Goal: Transaction & Acquisition: Purchase product/service

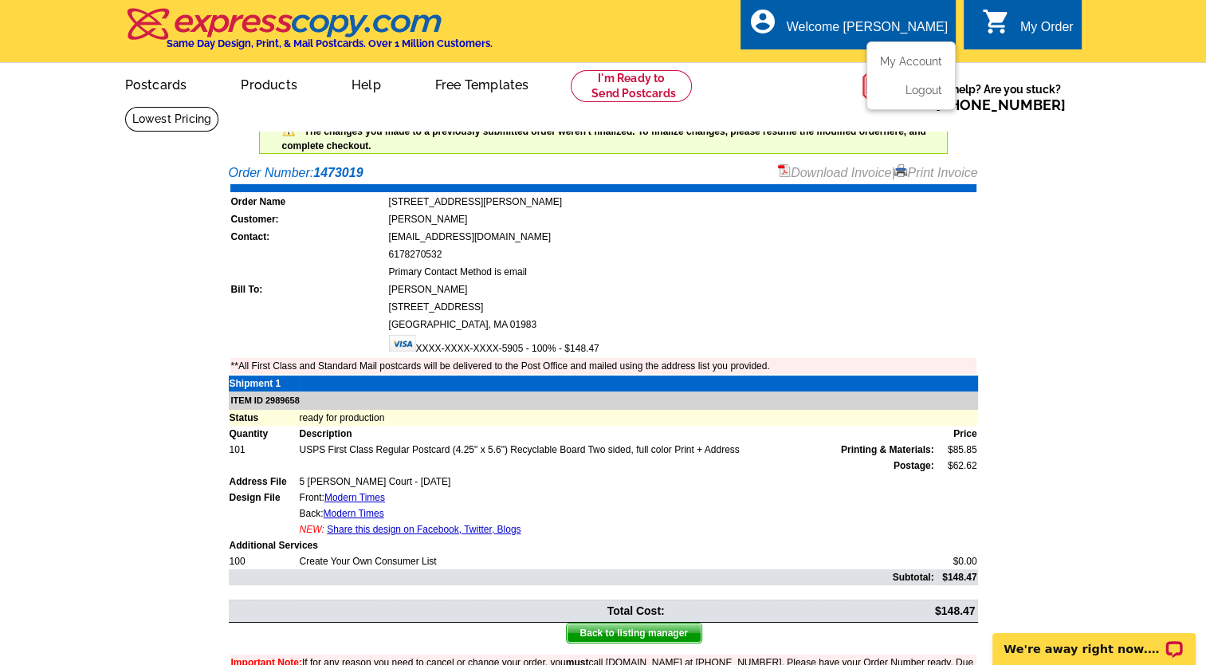
click at [891, 22] on div "Welcome [PERSON_NAME]" at bounding box center [867, 31] width 161 height 22
click at [900, 61] on link "My Account" at bounding box center [908, 61] width 69 height 14
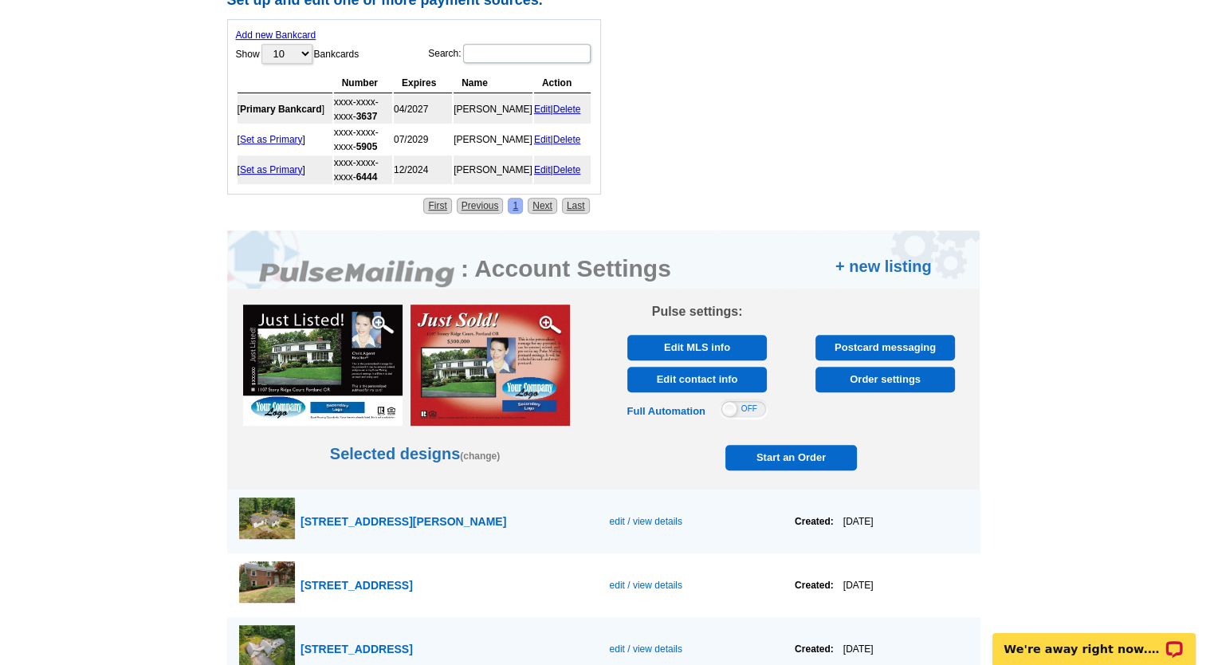
scroll to position [761, 0]
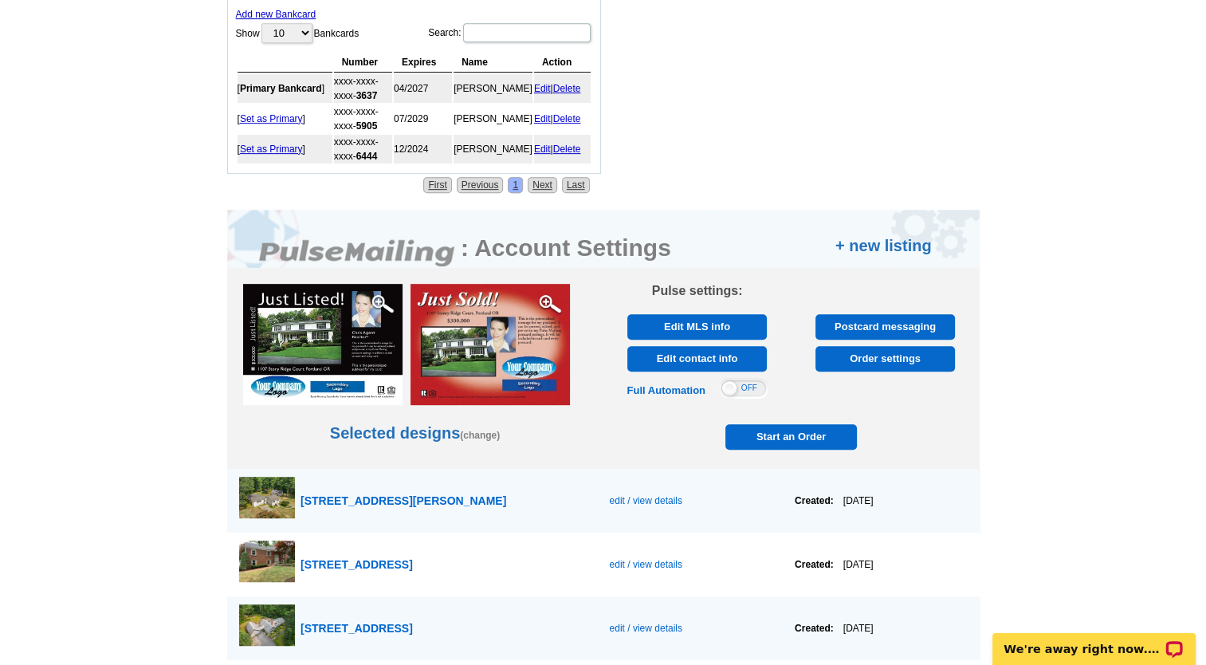
click at [791, 429] on span "Start an Order" at bounding box center [792, 437] width 124 height 26
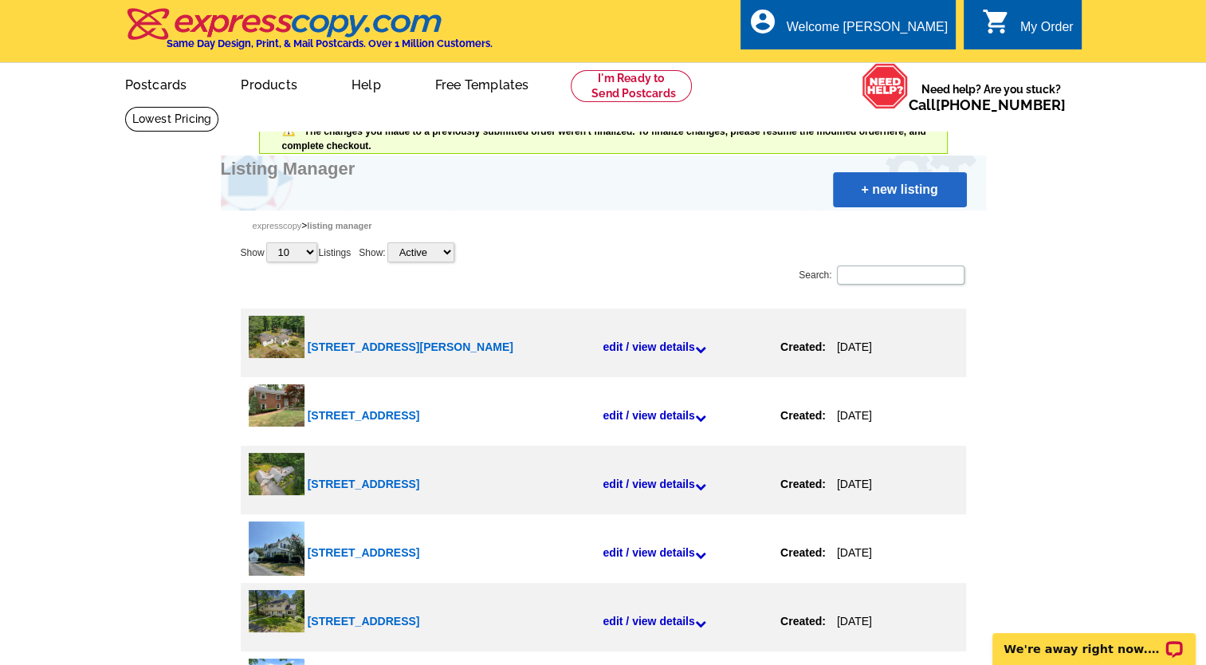
click at [864, 192] on link "+ new listing" at bounding box center [900, 189] width 134 height 35
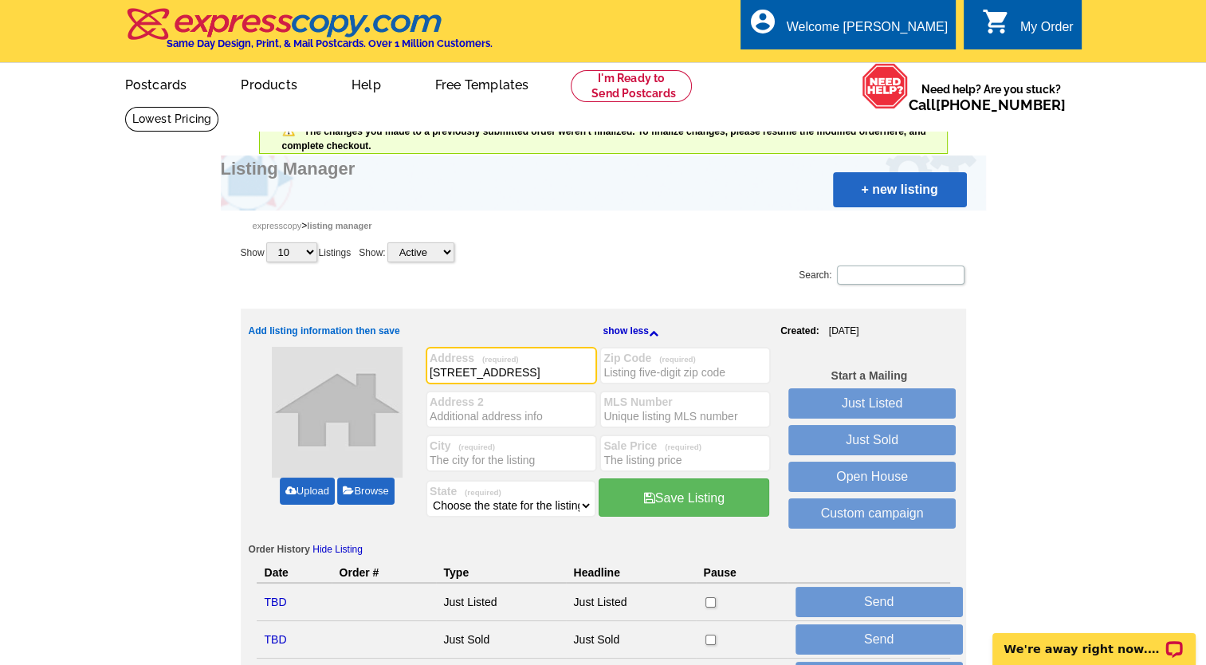
type input "7 Moray Lane"
click at [439, 454] on input "City (required)" at bounding box center [511, 460] width 163 height 16
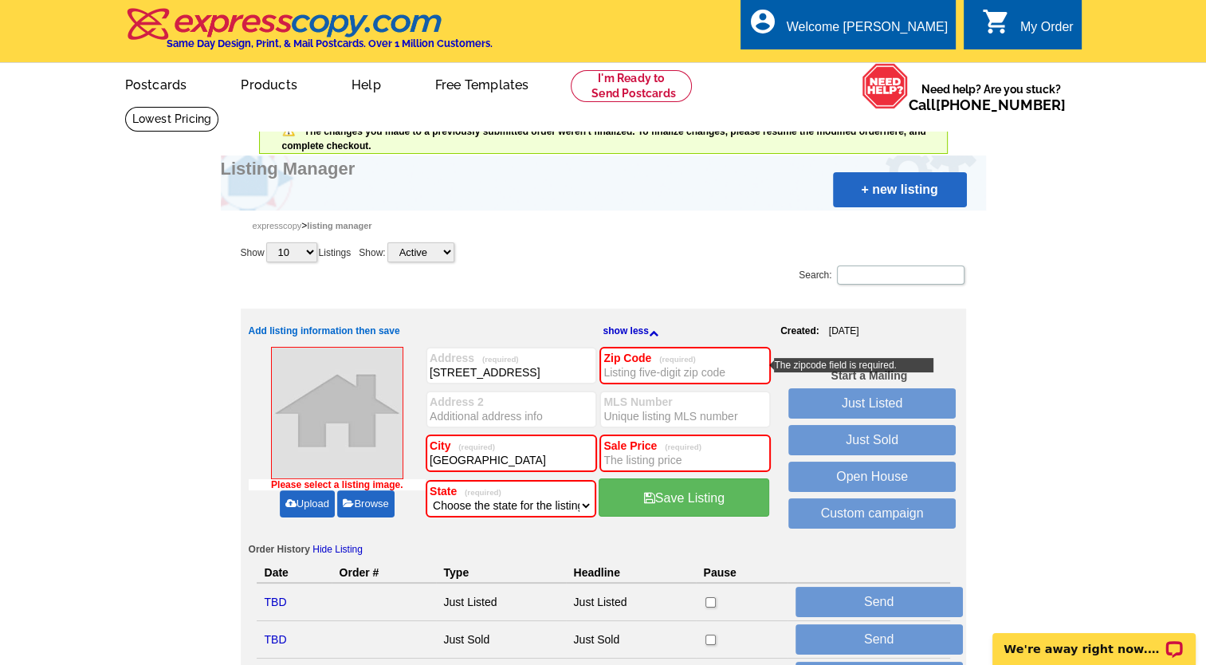
type input "Ipswich"
click at [612, 370] on input "Zip Code (required)" at bounding box center [685, 372] width 163 height 16
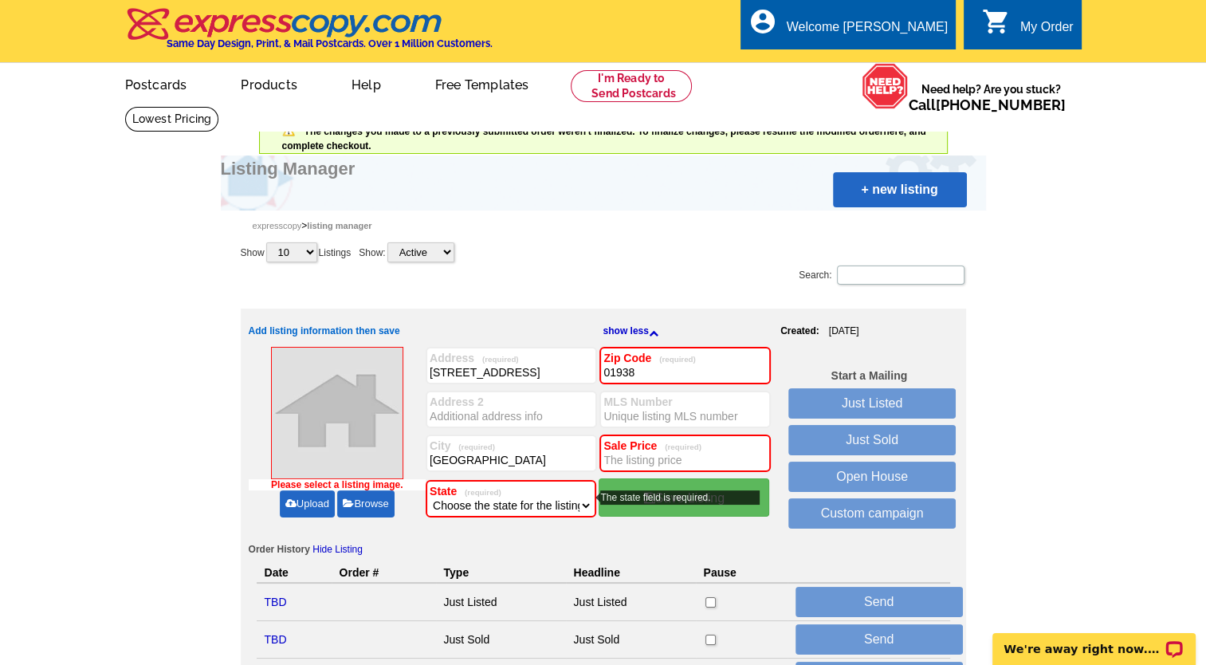
type input "01938"
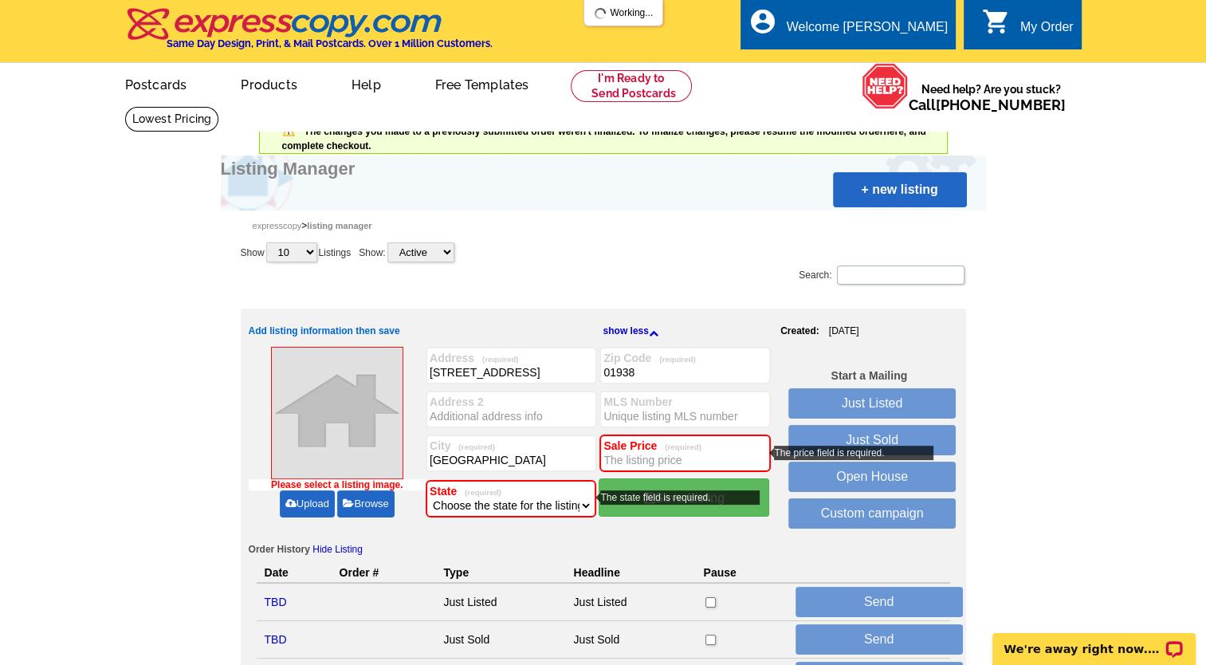
click at [584, 502] on select "Choose the state for the listing Alabama Alaska Arizona Arkansas California Col…" at bounding box center [511, 506] width 163 height 16
select select "22"
click at [430, 498] on select "Choose the state for the listing Alabama Alaska Arizona Arkansas California Col…" at bounding box center [511, 506] width 163 height 16
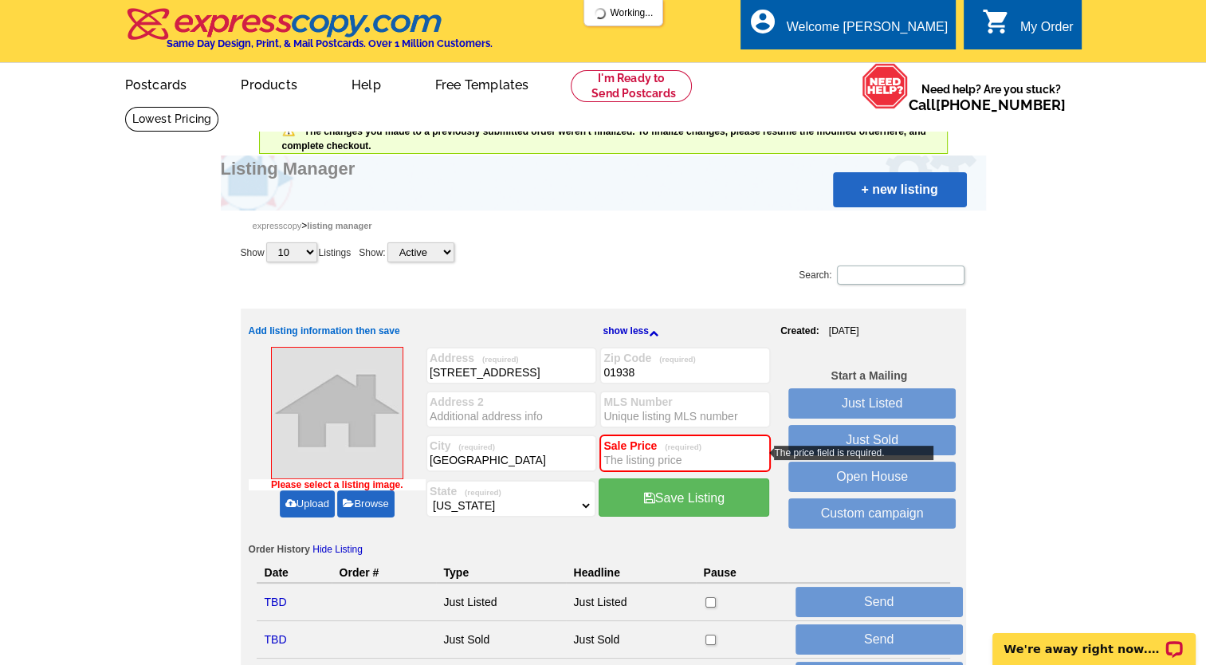
click at [658, 461] on input "Sale Price (required)" at bounding box center [685, 460] width 163 height 16
type input "1,044,000"
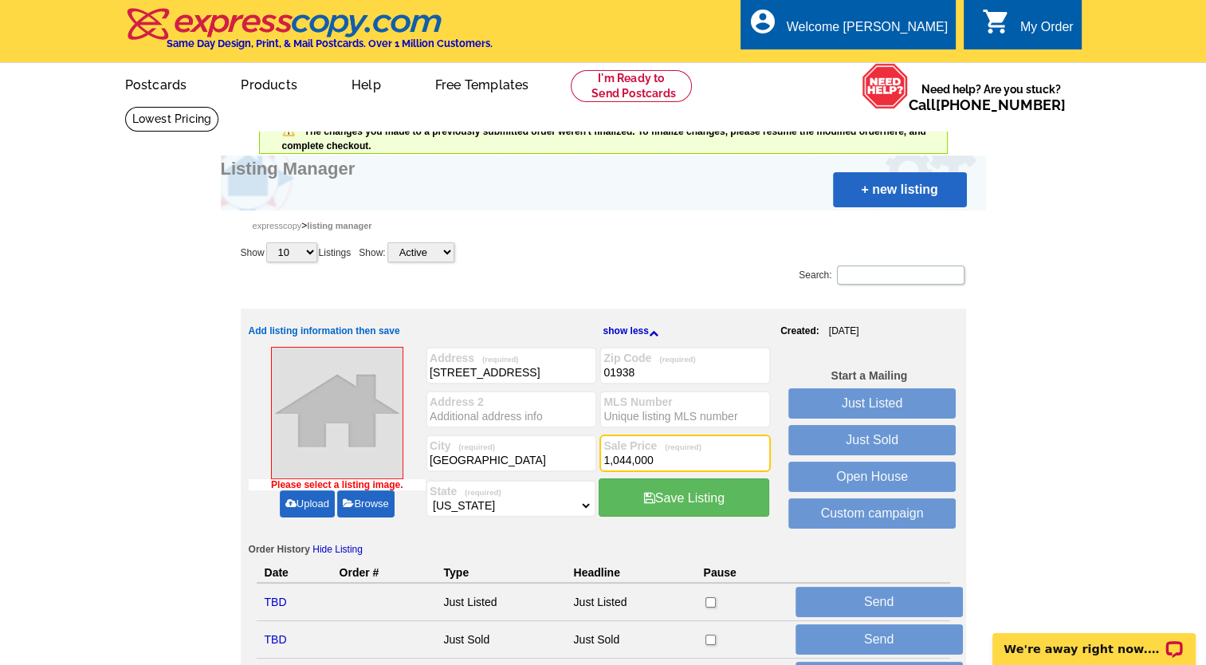
click at [620, 415] on input "MLS Number" at bounding box center [685, 416] width 163 height 16
paste input "73381353"
type input "73381353"
click at [302, 502] on link "Upload" at bounding box center [307, 503] width 55 height 27
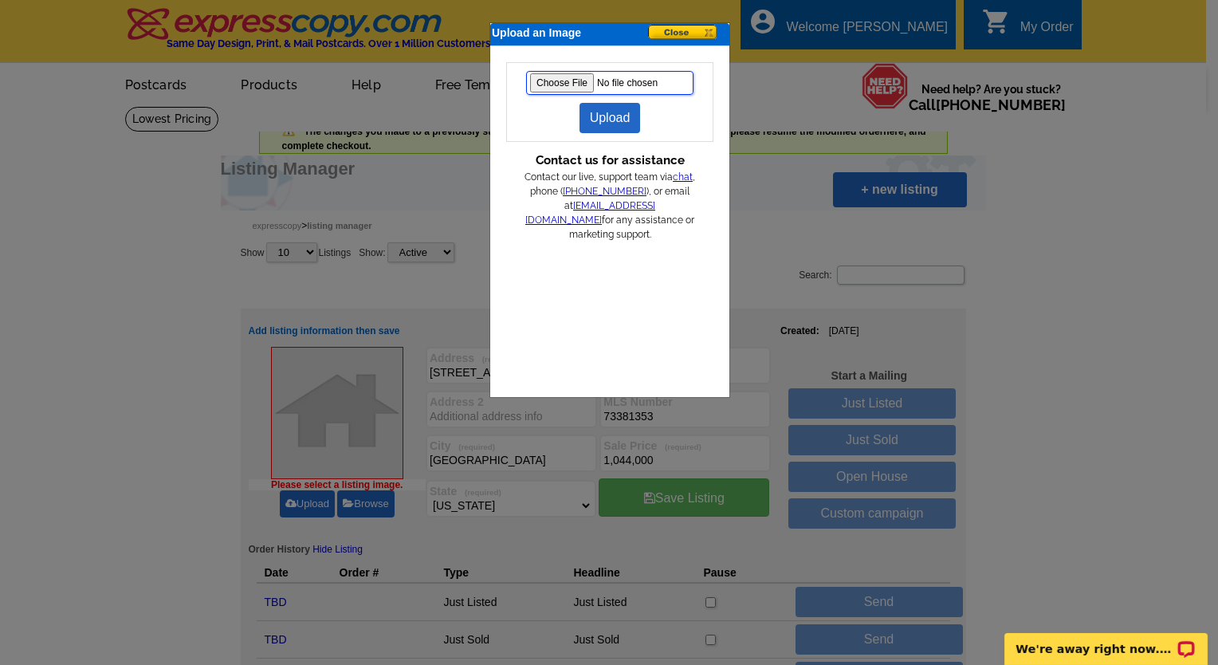
click at [554, 82] on input "file" at bounding box center [609, 83] width 167 height 24
type input "C:\fakepath\moray7extab.jpg"
click at [607, 114] on link "Upload" at bounding box center [610, 118] width 61 height 30
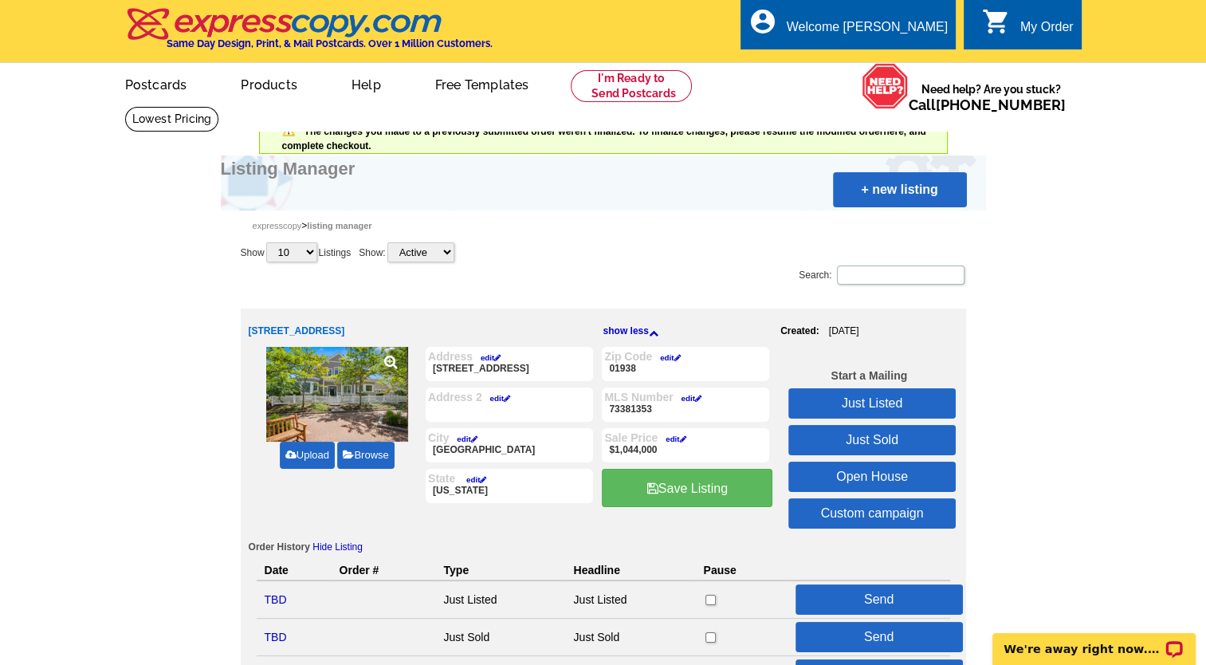
click at [871, 429] on link "Just Sold" at bounding box center [872, 440] width 167 height 30
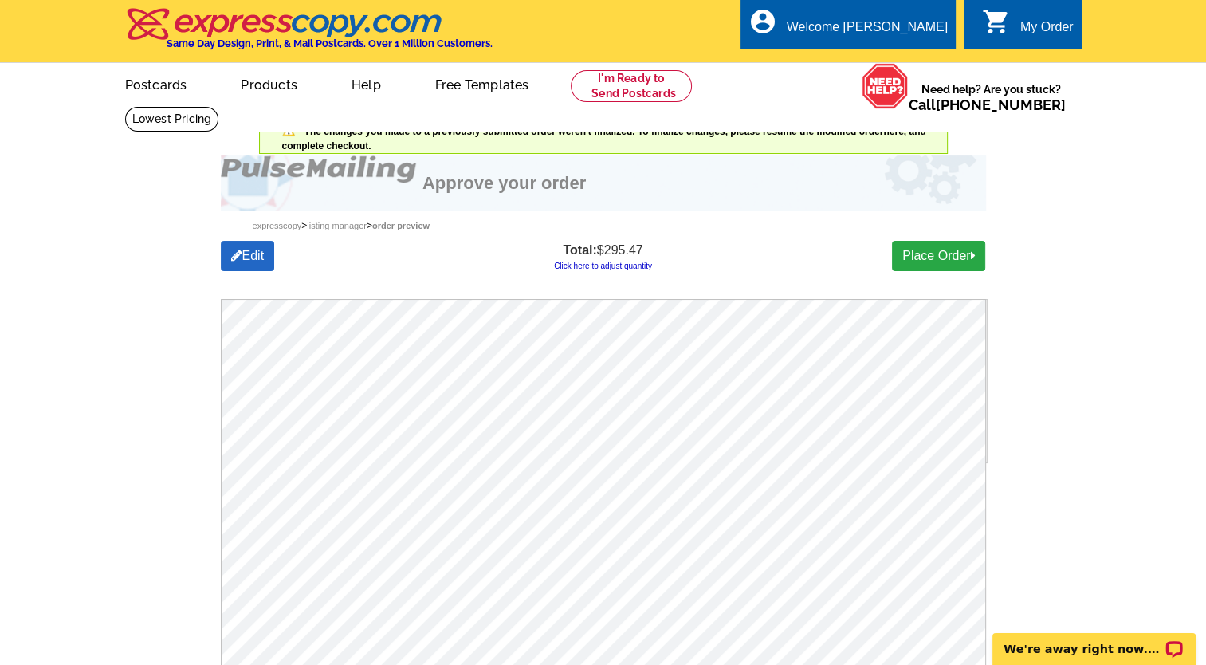
click at [613, 267] on link "Click here to adjust quantity" at bounding box center [603, 266] width 98 height 9
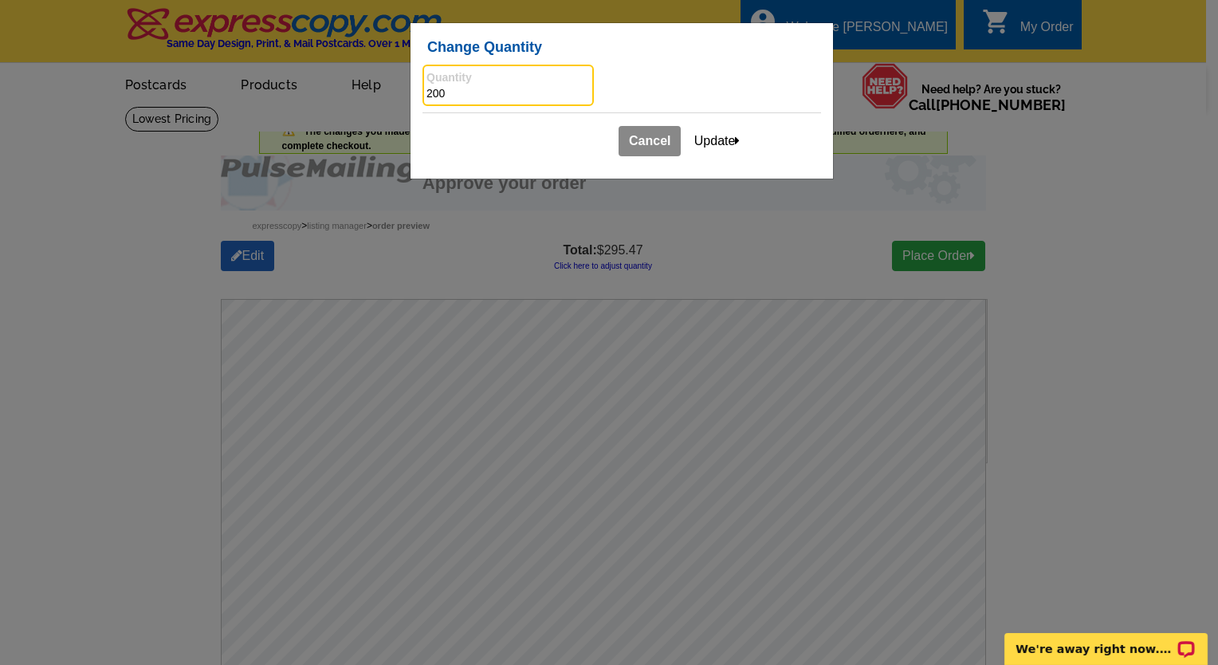
click at [433, 91] on input "200" at bounding box center [508, 94] width 163 height 16
type input "100"
click at [714, 132] on button "Update" at bounding box center [717, 141] width 67 height 30
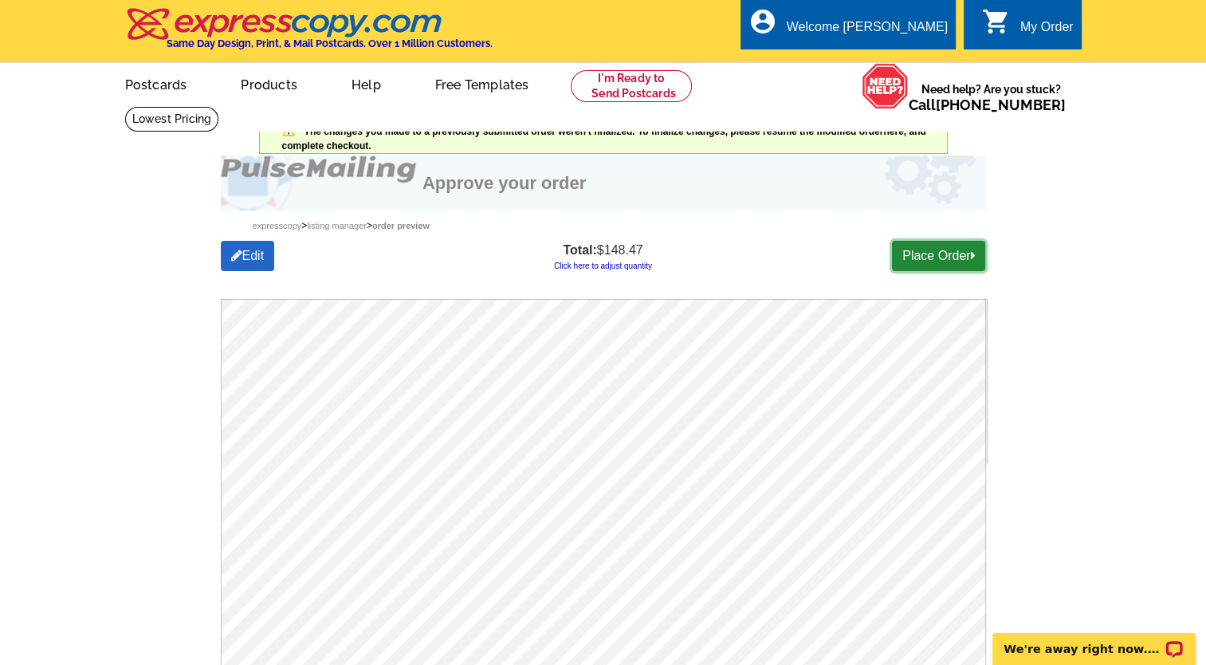
click at [924, 257] on link "Place Order" at bounding box center [938, 256] width 93 height 30
